Goal: Task Accomplishment & Management: Manage account settings

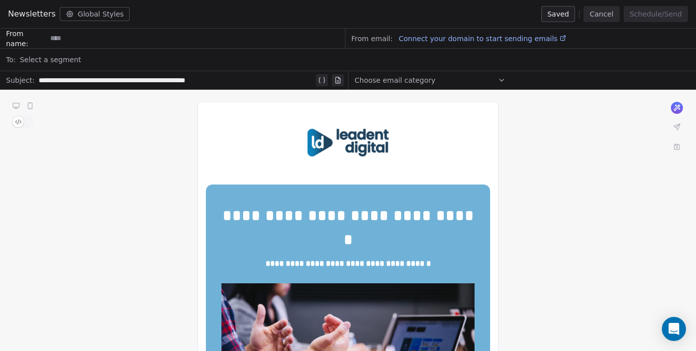
scroll to position [753, 0]
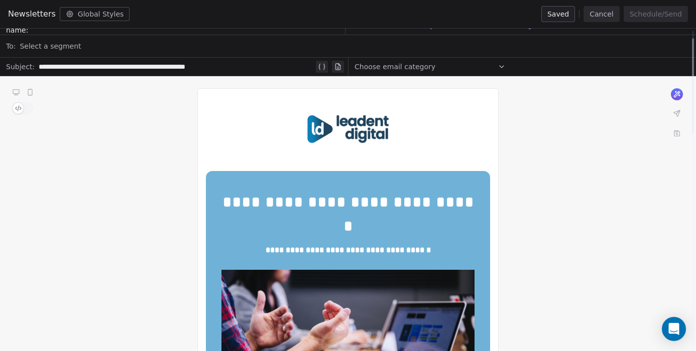
scroll to position [0, 0]
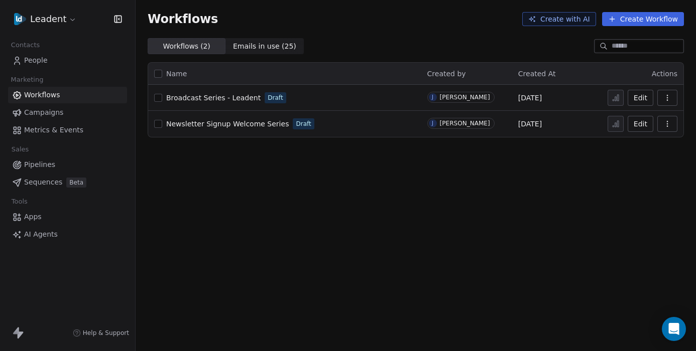
click at [56, 111] on span "Campaigns" at bounding box center [43, 112] width 39 height 11
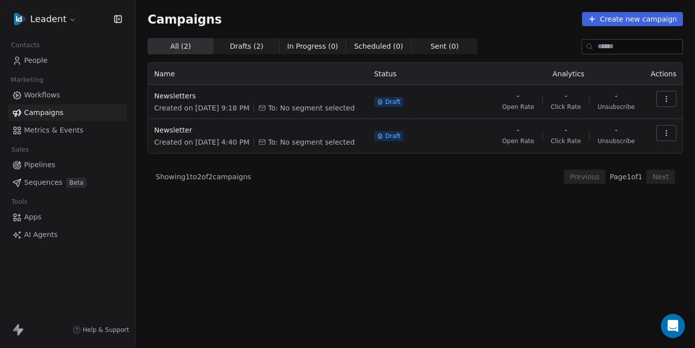
click at [666, 135] on icon "button" at bounding box center [666, 133] width 8 height 8
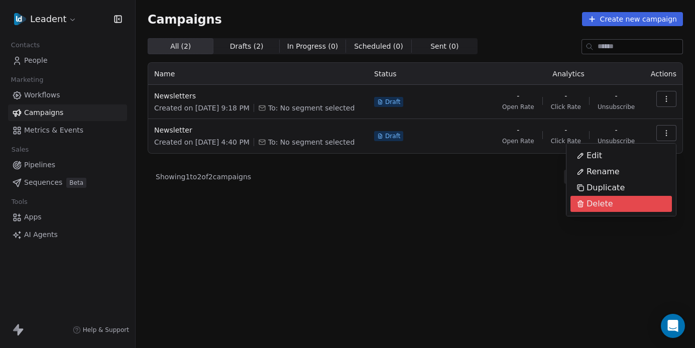
click at [603, 205] on span "Delete" at bounding box center [599, 204] width 27 height 12
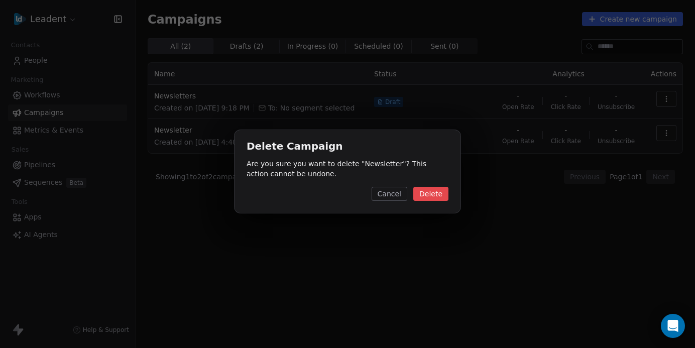
click at [437, 190] on button "Delete" at bounding box center [430, 194] width 35 height 14
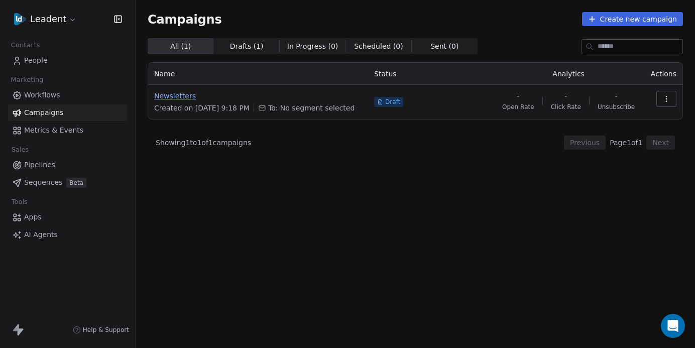
click at [181, 97] on span "Newsletters" at bounding box center [258, 96] width 208 height 10
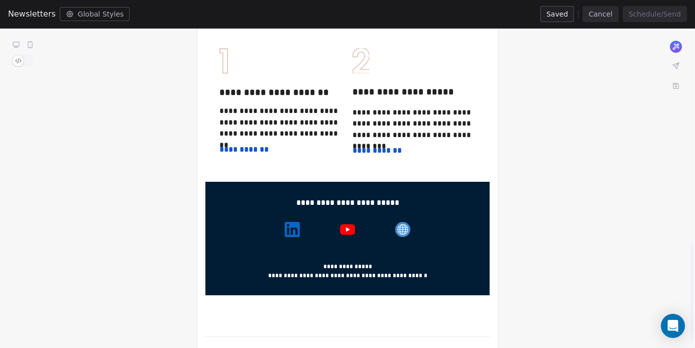
scroll to position [756, 0]
